Goal: Task Accomplishment & Management: Complete application form

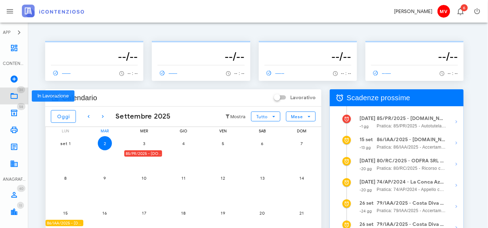
click at [13, 94] on icon at bounding box center [14, 96] width 8 height 8
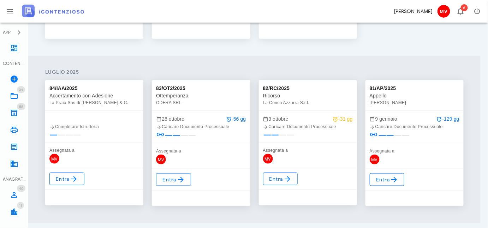
scroll to position [257, 0]
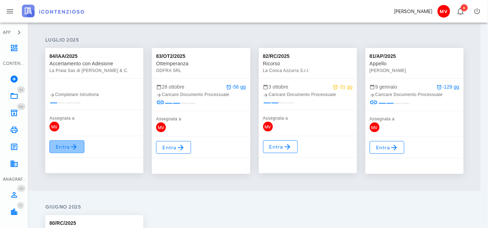
click at [67, 144] on span "Entra" at bounding box center [66, 147] width 23 height 8
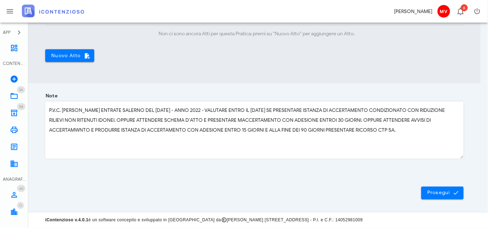
scroll to position [292, 0]
click at [441, 190] on button "Prosegui" at bounding box center [443, 193] width 42 height 13
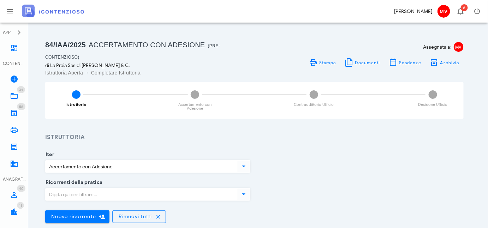
scroll to position [0, 0]
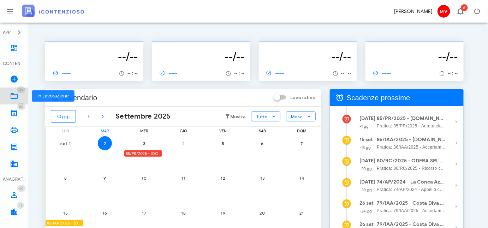
click at [13, 94] on icon at bounding box center [14, 96] width 8 height 8
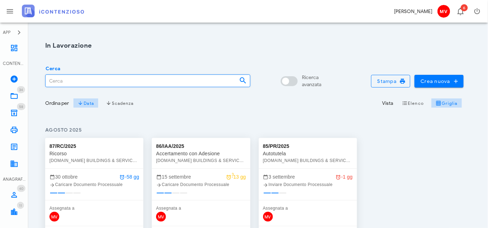
click at [71, 80] on input "Cerca" at bounding box center [140, 81] width 188 height 12
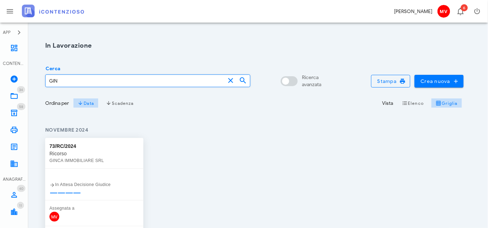
type input "GIN"
click at [77, 159] on div "GINCA IMMOBILIARE SRL" at bounding box center [94, 160] width 90 height 7
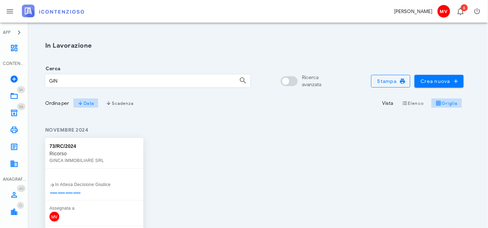
click at [70, 185] on div "In Attesa Decisione Giudice" at bounding box center [94, 184] width 90 height 7
click at [54, 185] on icon at bounding box center [52, 185] width 6 height 6
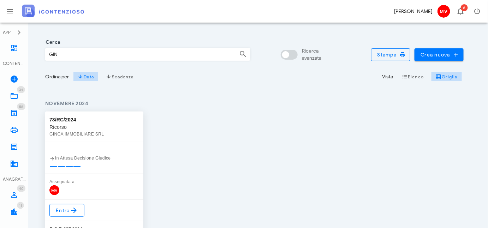
scroll to position [64, 0]
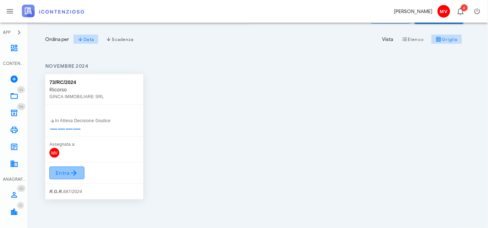
click at [63, 171] on span "Entra" at bounding box center [66, 173] width 23 height 8
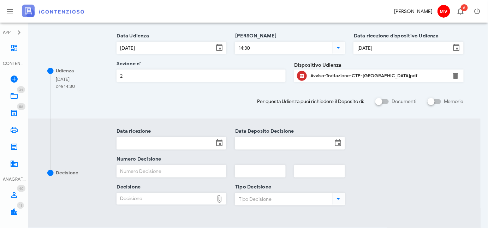
scroll to position [128, 0]
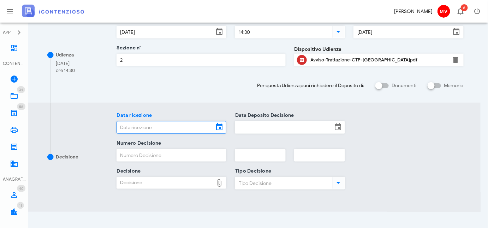
click at [136, 125] on input "Data ricezione" at bounding box center [165, 128] width 97 height 12
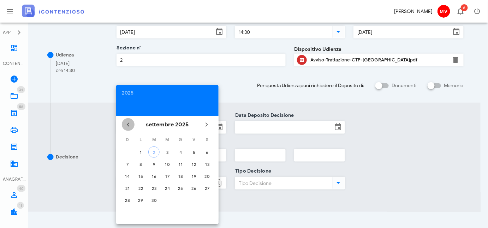
click at [127, 121] on icon "Il mese scorso" at bounding box center [128, 124] width 8 height 8
click at [166, 200] on div "30" at bounding box center [167, 200] width 11 height 5
type input "30/07/2025"
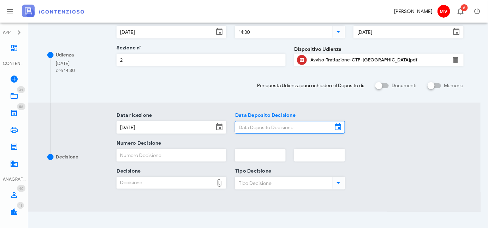
click at [248, 128] on input "Data Deposito Decisione" at bounding box center [283, 128] width 97 height 12
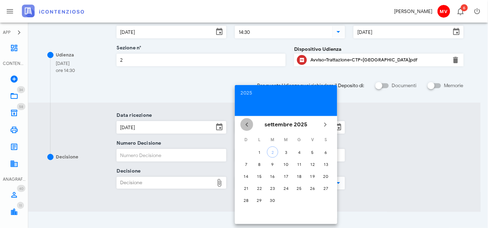
click at [248, 126] on icon "Il mese scorso" at bounding box center [247, 124] width 8 height 8
click at [284, 198] on div "30" at bounding box center [286, 200] width 11 height 5
type input "30/07/2025"
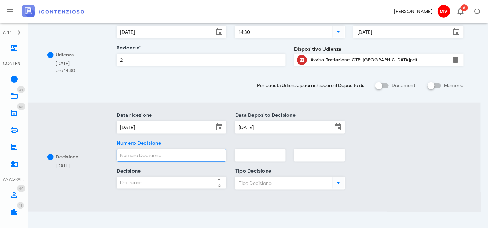
click at [133, 150] on input "Numero Decisione" at bounding box center [172, 155] width 110 height 12
type input "476"
click at [247, 156] on input "text" at bounding box center [260, 155] width 50 height 12
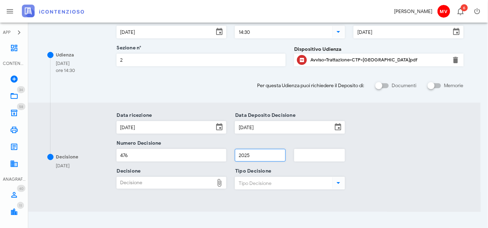
type input "2025"
click at [182, 181] on div "Decisione" at bounding box center [165, 182] width 97 height 11
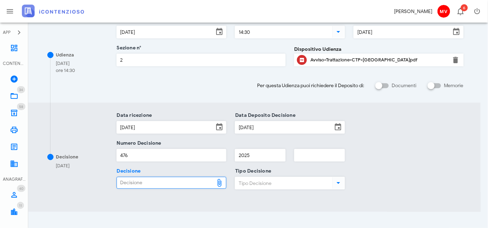
type input "C:\fakepath\Dispositivo_RG_000687_2024_UD_26022025.pdf"
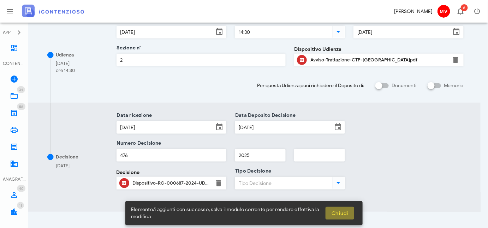
click at [342, 211] on span "Chiudi" at bounding box center [339, 214] width 17 height 6
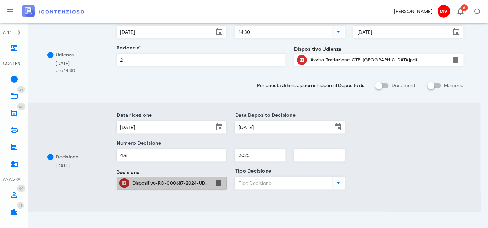
click at [156, 182] on div "Dispositivo-RG-000687-2024-UD-26022025.pdf" at bounding box center [172, 184] width 78 height 6
click at [181, 179] on div "Dispositivo-RG-000687-2024-UD-26022025.pdf" at bounding box center [172, 183] width 78 height 11
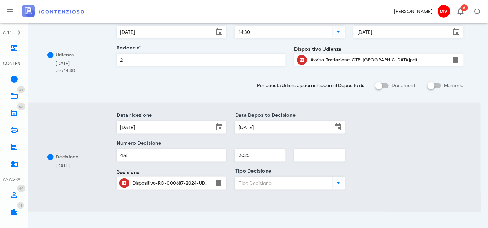
click at [338, 181] on icon at bounding box center [339, 183] width 8 height 8
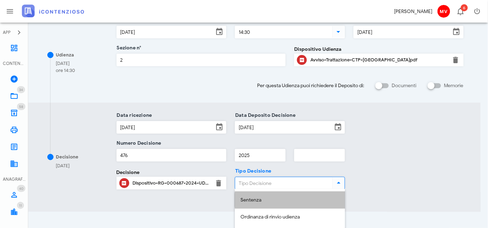
click at [251, 199] on div "Sentenza" at bounding box center [290, 201] width 99 height 6
type input "Sentenza"
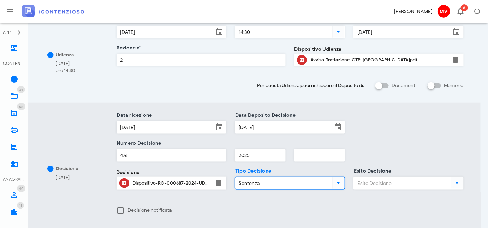
click at [460, 181] on icon at bounding box center [457, 183] width 8 height 8
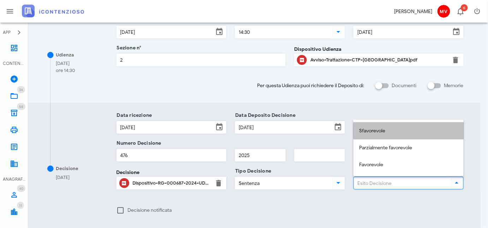
click at [365, 129] on div "Sfavorevole" at bounding box center [408, 131] width 99 height 6
type input "Sfavorevole"
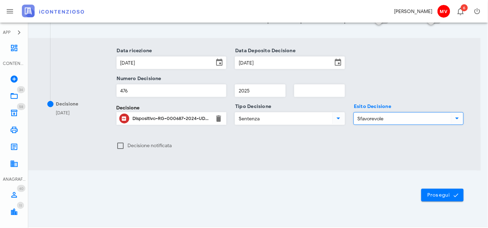
scroll to position [207, 0]
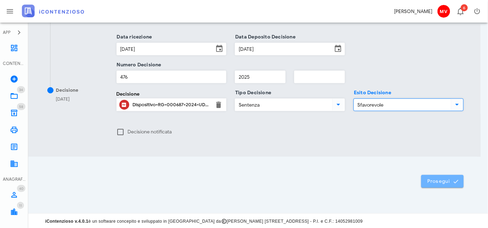
click at [443, 178] on span "Prosegui" at bounding box center [442, 181] width 31 height 6
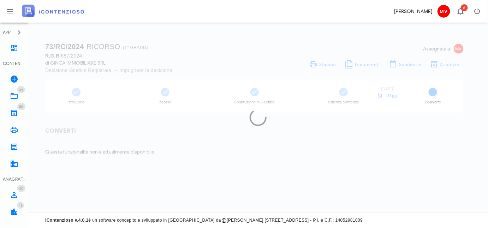
scroll to position [0, 0]
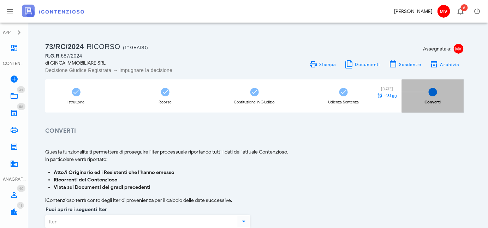
click at [432, 92] on span "5" at bounding box center [433, 92] width 8 height 8
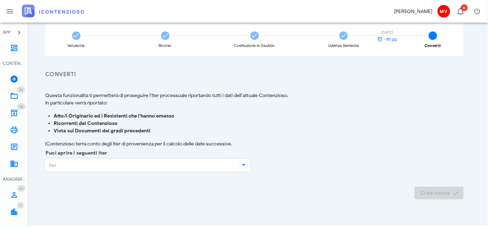
scroll to position [69, 0]
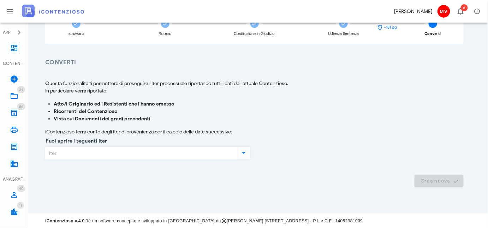
click at [244, 151] on icon at bounding box center [244, 153] width 8 height 8
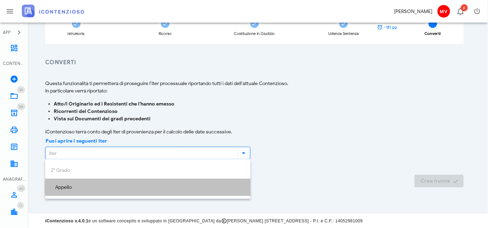
click at [63, 187] on div "Appello" at bounding box center [148, 188] width 194 height 6
type input "Appello"
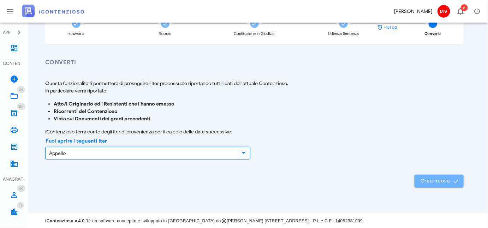
click at [431, 178] on span "Crea nuova" at bounding box center [439, 181] width 38 height 6
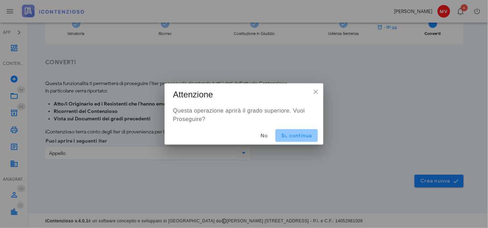
click at [293, 135] on span "Sì, continua" at bounding box center [296, 136] width 31 height 6
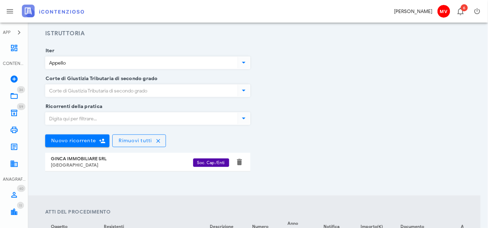
scroll to position [96, 0]
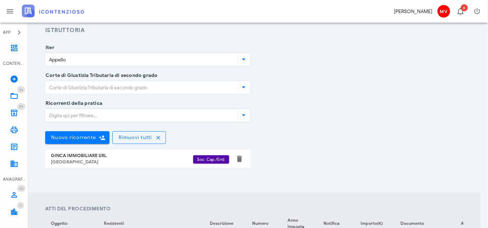
click at [244, 84] on icon at bounding box center [244, 87] width 8 height 8
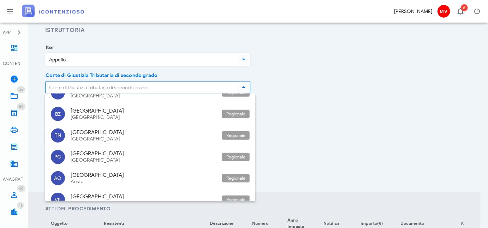
scroll to position [675, 0]
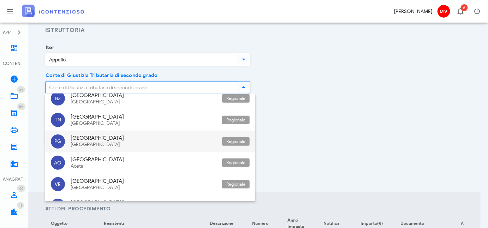
click at [75, 136] on div "Umbria" at bounding box center [144, 138] width 146 height 6
type input "Umbria - Perugia"
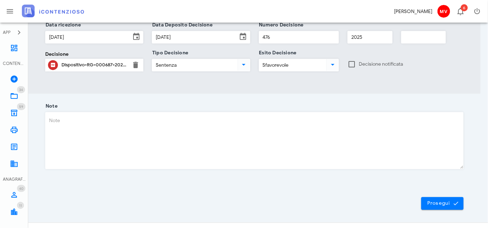
scroll to position [478, 0]
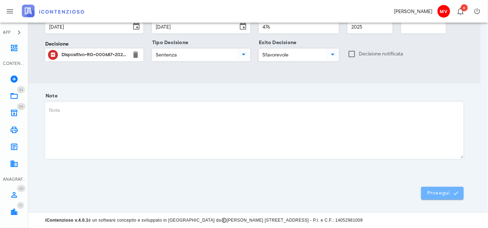
click at [439, 194] on span "Prosegui" at bounding box center [442, 193] width 31 height 6
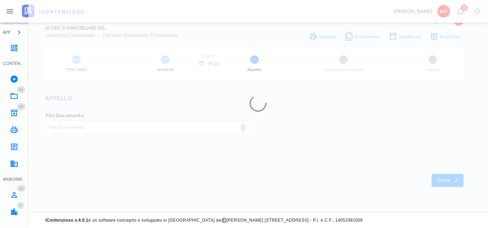
scroll to position [27, 0]
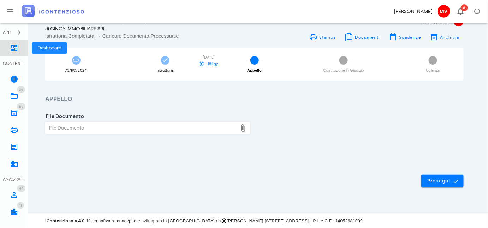
click at [13, 49] on icon at bounding box center [14, 48] width 8 height 8
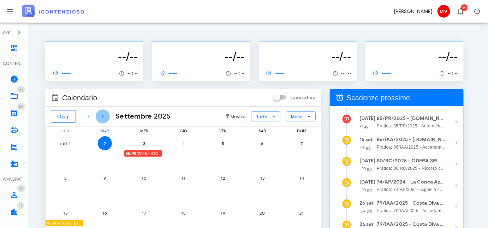
click at [103, 116] on icon "button" at bounding box center [103, 116] width 8 height 8
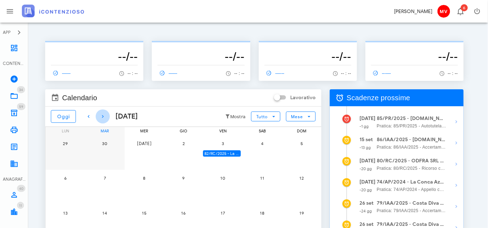
click at [103, 116] on icon "button" at bounding box center [103, 116] width 8 height 8
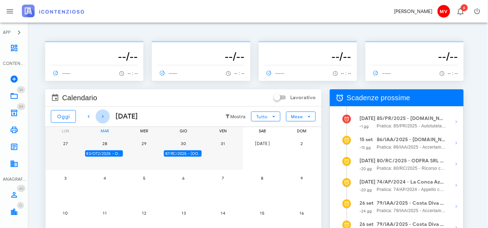
click at [103, 116] on icon "button" at bounding box center [103, 116] width 8 height 8
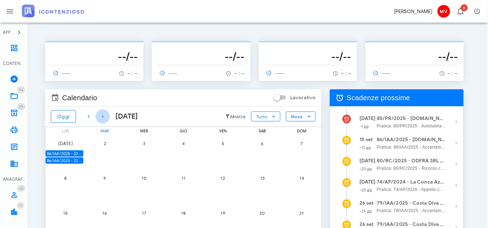
click at [103, 116] on icon "button" at bounding box center [103, 116] width 8 height 8
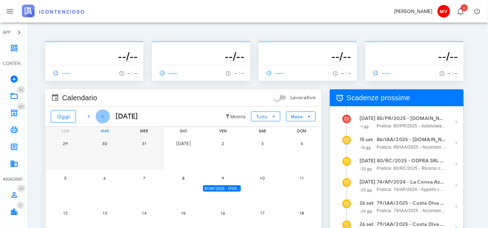
click at [103, 116] on icon "button" at bounding box center [103, 116] width 8 height 8
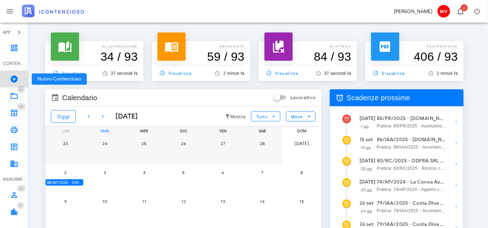
click at [13, 77] on icon at bounding box center [14, 79] width 8 height 8
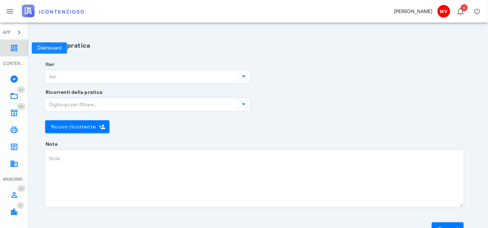
click at [12, 47] on icon at bounding box center [14, 48] width 8 height 8
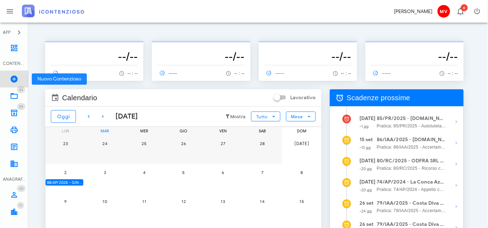
click at [14, 78] on icon at bounding box center [14, 79] width 8 height 8
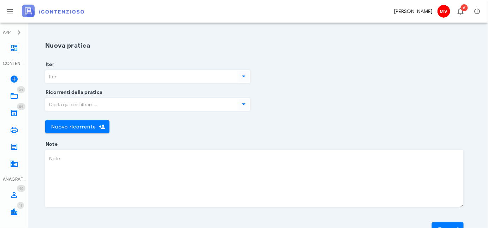
click at [242, 75] on icon at bounding box center [244, 76] width 8 height 8
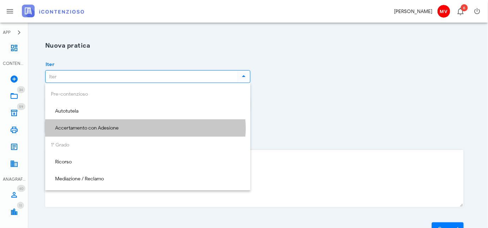
click at [73, 126] on div "Accertamento con Adesione" at bounding box center [148, 128] width 194 height 6
type input "Accertamento con Adesione"
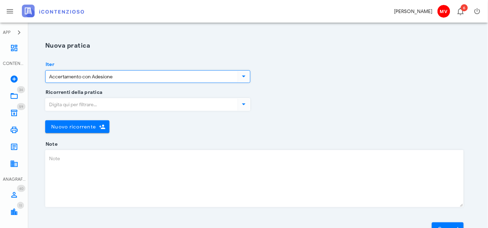
click at [244, 102] on icon at bounding box center [244, 104] width 8 height 8
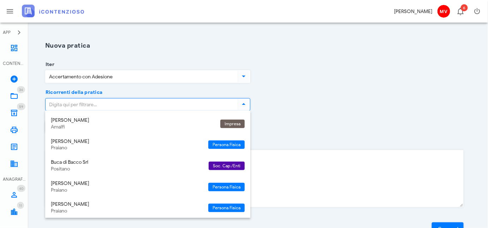
click at [48, 104] on input "Ricorrenti della pratica" at bounding box center [141, 105] width 191 height 12
type input "p"
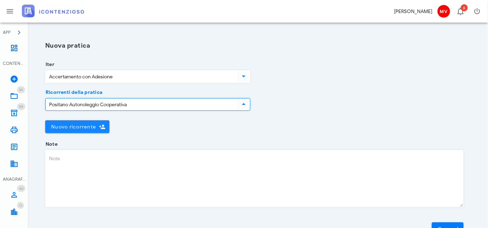
type input "Positano Autonoleggio Cooperativa"
click at [75, 124] on span "Nuovo ricorrente" at bounding box center [73, 127] width 45 height 6
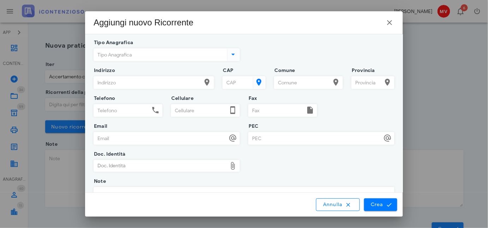
click at [231, 54] on icon at bounding box center [233, 54] width 8 height 8
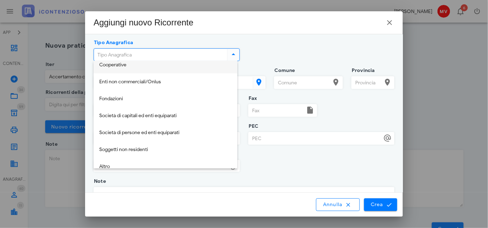
scroll to position [85, 0]
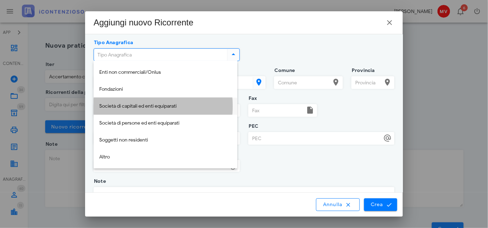
click at [126, 104] on div "Società di capitali ed enti equiparati" at bounding box center [165, 107] width 133 height 6
type input "Società di capitali ed enti equiparati"
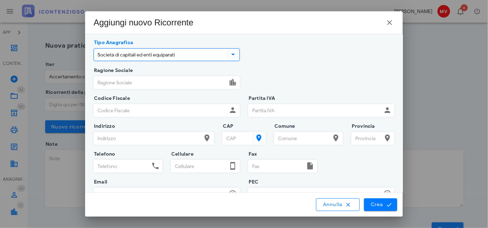
click at [96, 82] on input "Ragione Sociale" at bounding box center [160, 83] width 133 height 12
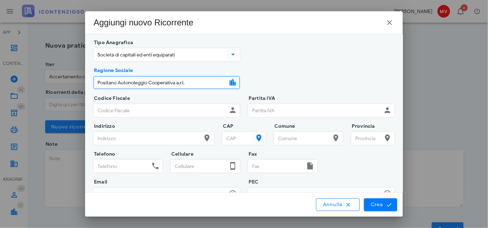
type input "Positano Autonoleggio Cooperativa a.r.l."
click at [122, 110] on input "Codice Fiscale" at bounding box center [160, 111] width 133 height 12
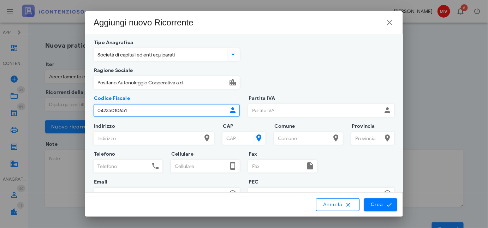
type input "04235010651"
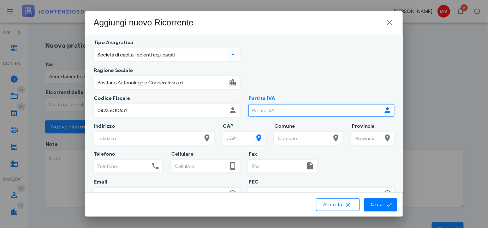
click at [251, 111] on input "Partita IVA" at bounding box center [315, 111] width 133 height 12
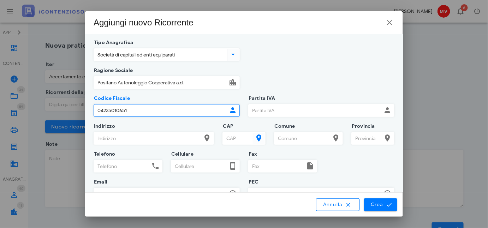
drag, startPoint x: 97, startPoint y: 109, endPoint x: 133, endPoint y: 113, distance: 36.2
click at [133, 113] on input "04235010651" at bounding box center [160, 111] width 133 height 12
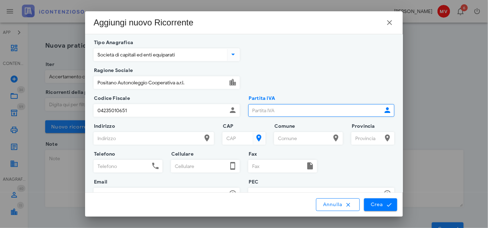
click at [250, 108] on input "Partita IVA" at bounding box center [315, 111] width 133 height 12
paste input "04235010651"
type input "04235010651"
click at [102, 135] on input "Indirizzo" at bounding box center [147, 139] width 107 height 12
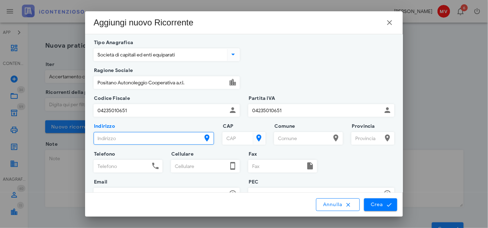
type input "[STREET_ADDRESS]"
type input "3481317146"
type input "[PERSON_NAME][EMAIL_ADDRESS][DOMAIN_NAME]"
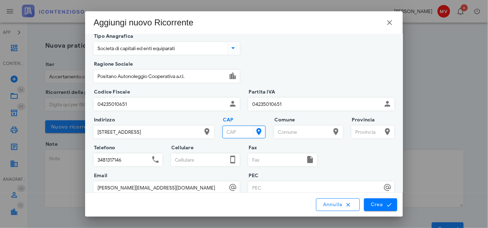
click at [230, 134] on input "CAP" at bounding box center [237, 132] width 29 height 12
type input "894017"
click at [287, 131] on input "Comune" at bounding box center [303, 132] width 56 height 12
click at [277, 130] on input "Comune" at bounding box center [303, 132] width 56 height 12
click at [334, 131] on icon at bounding box center [336, 132] width 8 height 8
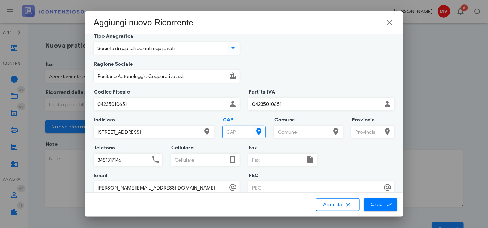
click at [238, 129] on input "CAP" at bounding box center [237, 132] width 29 height 12
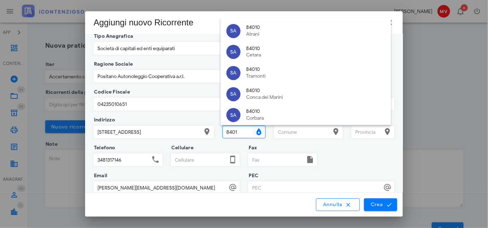
type input "84017"
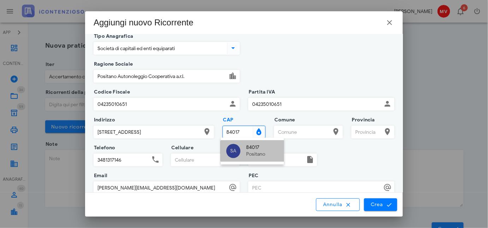
click at [255, 154] on div "Positano" at bounding box center [262, 155] width 32 height 6
type input "Positano"
type input "SA"
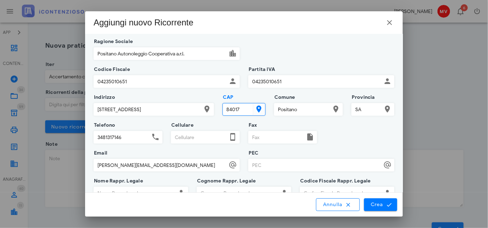
scroll to position [39, 0]
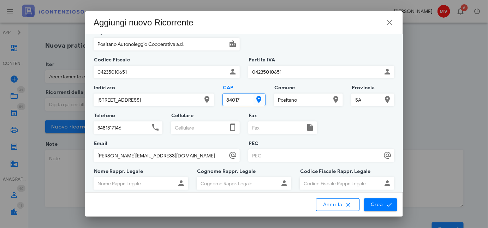
type input "84017"
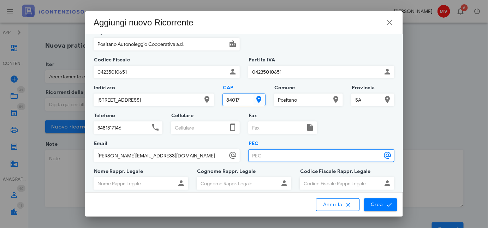
click at [252, 153] on input "PEC" at bounding box center [315, 156] width 133 height 12
click at [282, 154] on input "[EMAIL_ADDRESS][DOMAIN_NAME]" at bounding box center [315, 156] width 133 height 12
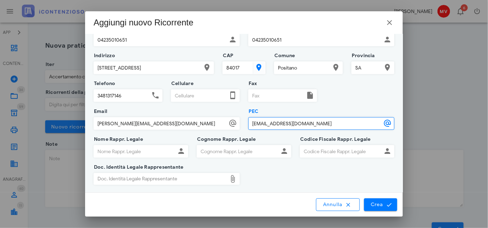
scroll to position [103, 0]
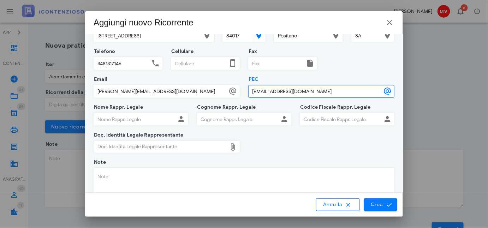
type input "[EMAIL_ADDRESS][DOMAIN_NAME]"
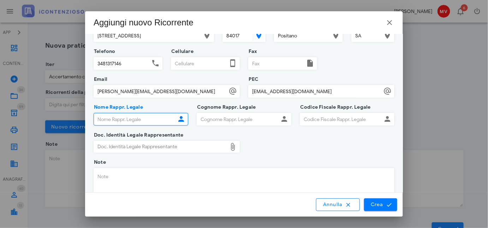
click at [103, 118] on input "Nome Rappr. Legale" at bounding box center [135, 119] width 82 height 12
type input "Rosario"
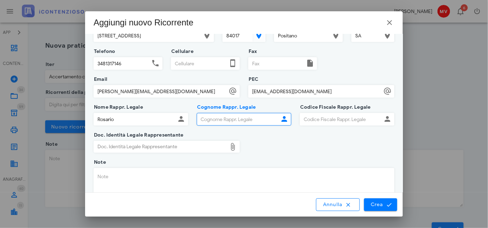
click at [204, 117] on input "Cognome Rappr. Legale" at bounding box center [238, 119] width 82 height 12
type input "Cuomo"
click at [304, 117] on input "Codice Fiscale Rappr. Legale" at bounding box center [341, 119] width 82 height 12
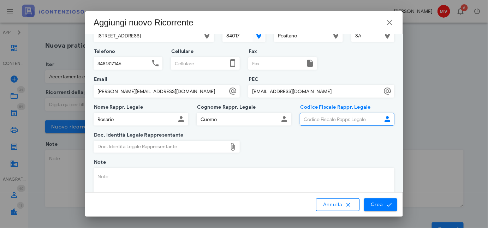
click at [176, 144] on div "Doc. Identità Legale Rappresentante" at bounding box center [160, 146] width 133 height 11
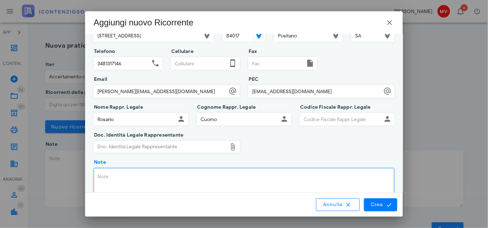
click at [100, 174] on textarea "Note" at bounding box center [244, 197] width 300 height 57
click at [184, 177] on textarea "Notifica di schema D'Atto anno 2019" at bounding box center [244, 197] width 300 height 57
click at [154, 176] on textarea "Notifica di schema D'Atto anno 2019" at bounding box center [244, 197] width 300 height 57
type textarea "Notifica di schema D'Atto n. TF9Oanno 2019"
